Goal: Use online tool/utility

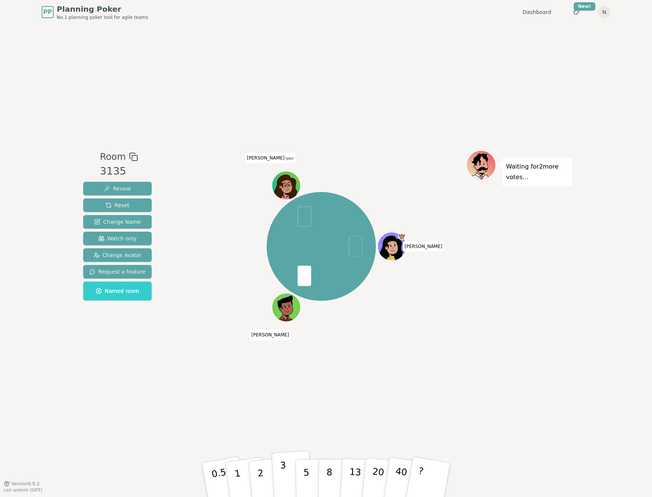
click at [285, 224] on p "3" at bounding box center [284, 480] width 8 height 41
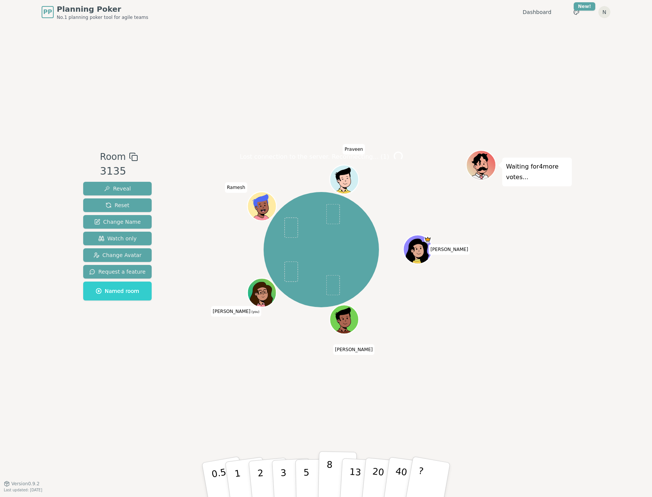
click at [328, 224] on p "8" at bounding box center [329, 480] width 6 height 41
click at [326, 224] on button "8" at bounding box center [337, 481] width 39 height 58
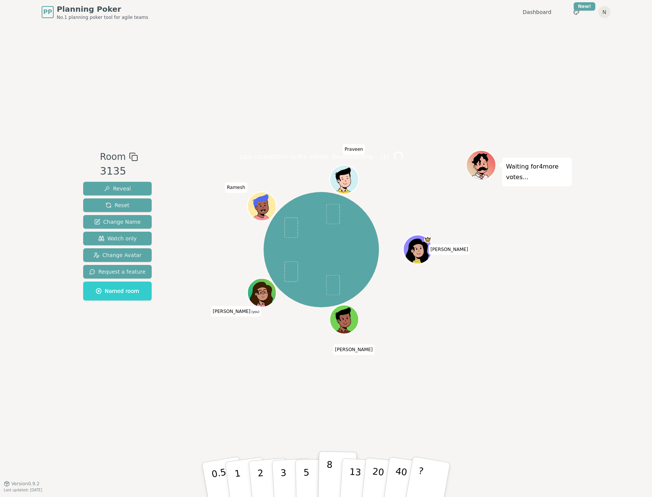
click at [326, 224] on button "8" at bounding box center [337, 481] width 39 height 58
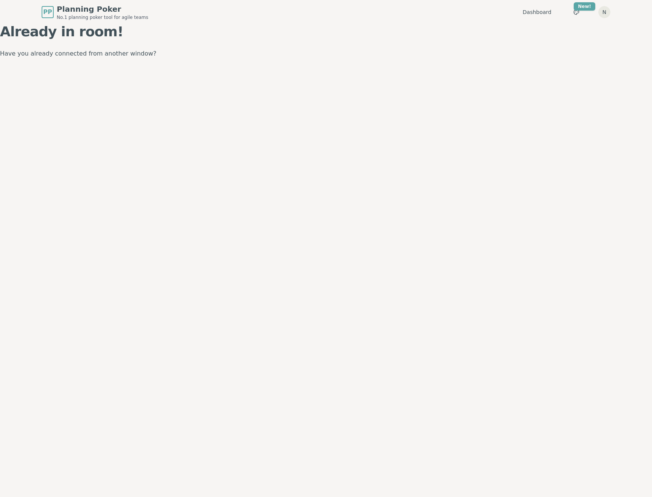
click at [267, 47] on div "Already in room! Have you already connected from another window?" at bounding box center [326, 41] width 652 height 35
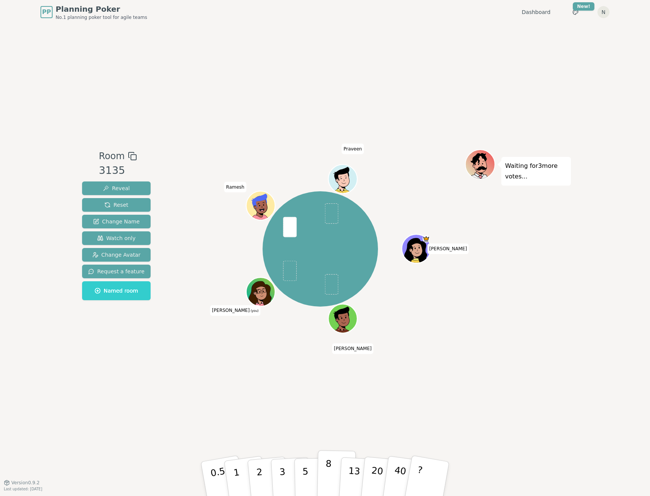
click at [331, 472] on button "8" at bounding box center [336, 480] width 39 height 58
